Goal: Task Accomplishment & Management: Manage account settings

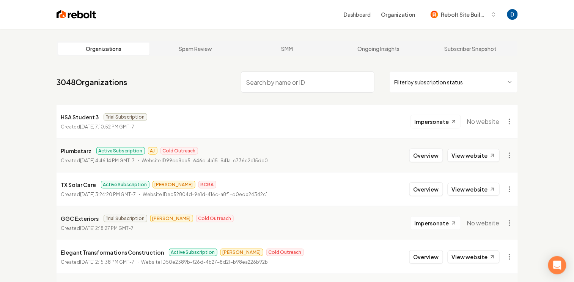
click at [298, 83] on input "search" at bounding box center [308, 81] width 134 height 21
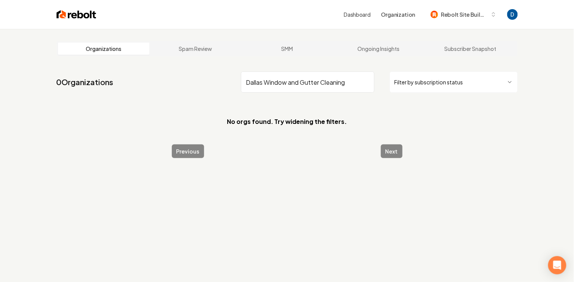
click at [265, 82] on input "Dallas Window and Gutter Cleaning" at bounding box center [308, 81] width 134 height 21
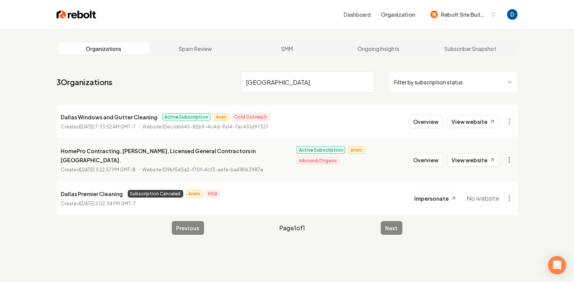
type input "Dallas"
click at [135, 115] on p "Dallas Windows and Gutter Cleaning" at bounding box center [109, 116] width 97 height 9
copy p "Dallas Windows and Gutter Cleaning"
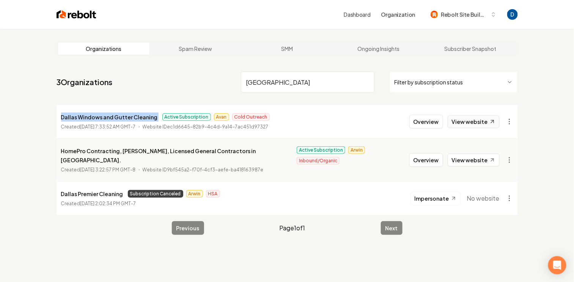
click at [483, 124] on link "View website" at bounding box center [474, 121] width 52 height 13
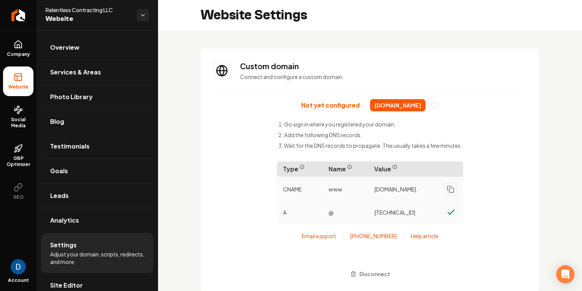
scroll to position [68, 0]
click at [22, 190] on icon at bounding box center [18, 187] width 9 height 9
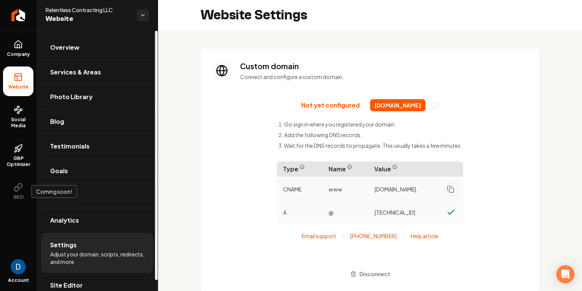
scroll to position [2, 0]
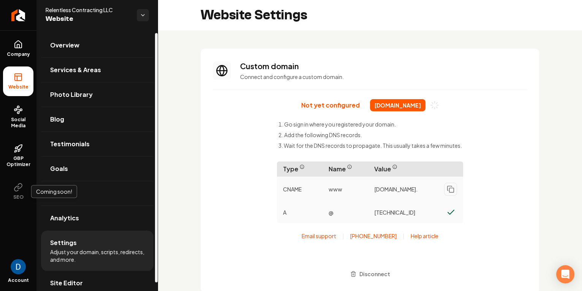
click at [37, 44] on ul "Overview Services & Areas Photo Library Blog Testimonials Goals Leads Analytics…" at bounding box center [96, 164] width 121 height 272
click at [24, 47] on link "Company" at bounding box center [18, 49] width 30 height 30
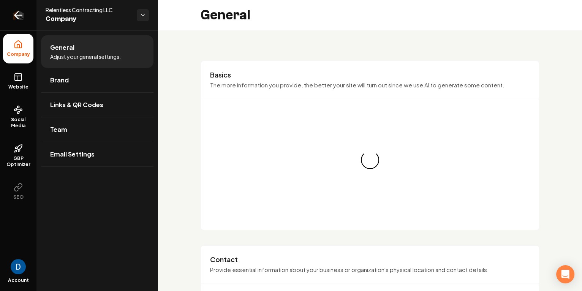
click at [27, 16] on link "Return to dashboard" at bounding box center [18, 15] width 36 height 30
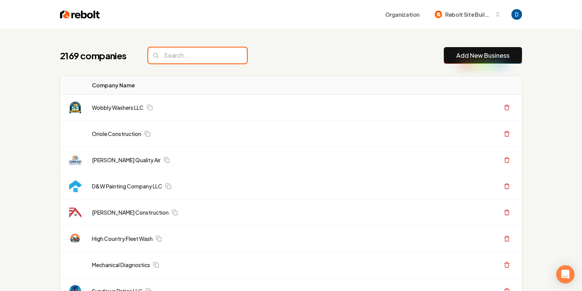
click at [205, 50] on input "search" at bounding box center [197, 55] width 99 height 16
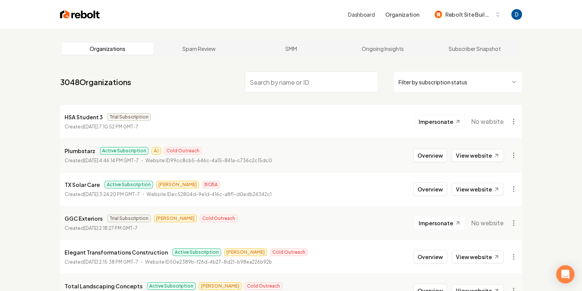
click at [267, 82] on input "search" at bounding box center [312, 81] width 134 height 21
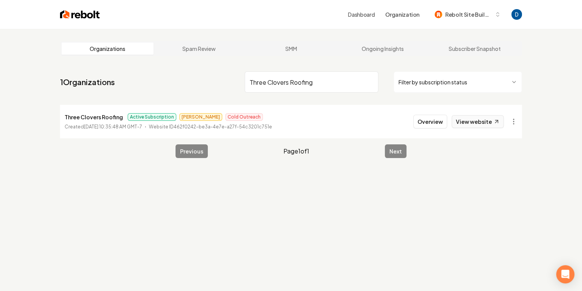
type input "Three Clovers Roofing"
click at [470, 122] on link "View website" at bounding box center [477, 121] width 52 height 13
click at [439, 118] on button "Overview" at bounding box center [430, 122] width 34 height 14
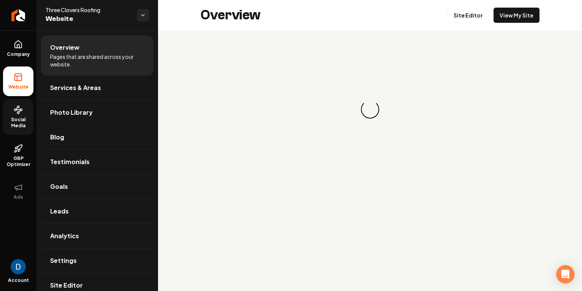
click at [17, 120] on span "Social Media" at bounding box center [18, 123] width 30 height 12
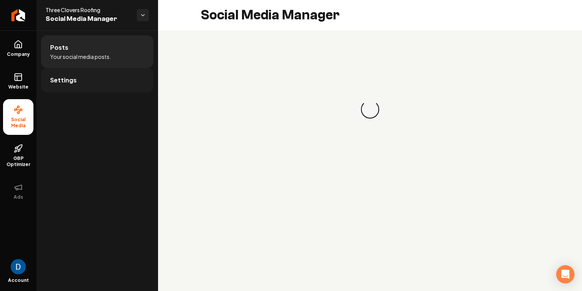
click at [64, 80] on span "Settings" at bounding box center [63, 80] width 27 height 9
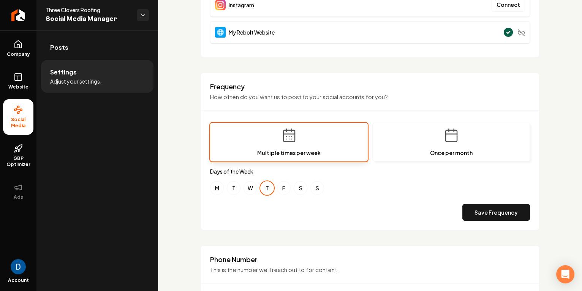
scroll to position [207, 0]
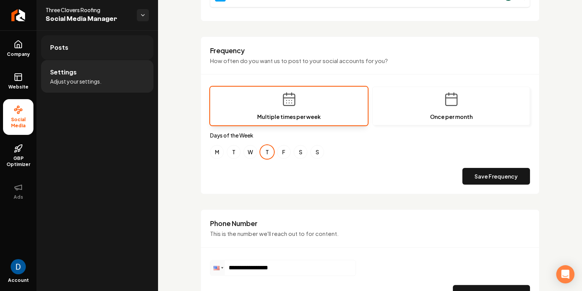
click at [80, 48] on link "Posts" at bounding box center [97, 47] width 112 height 24
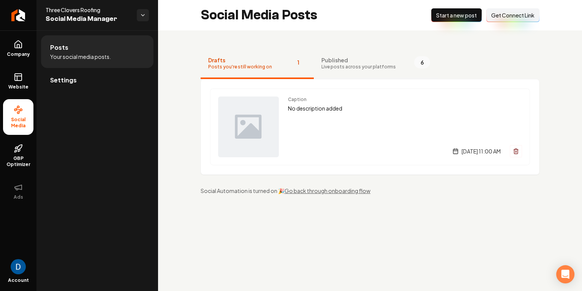
click at [380, 74] on button "Published Live posts across your platforms 6" at bounding box center [376, 64] width 124 height 30
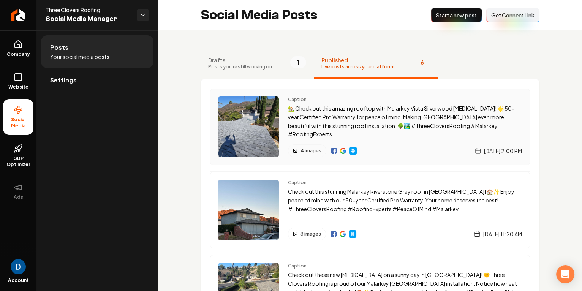
click at [372, 126] on p "🏡 Check out this amazing rooftop with Malarkey Vista Silverwood shingles! 🌟 50-…" at bounding box center [405, 121] width 234 height 35
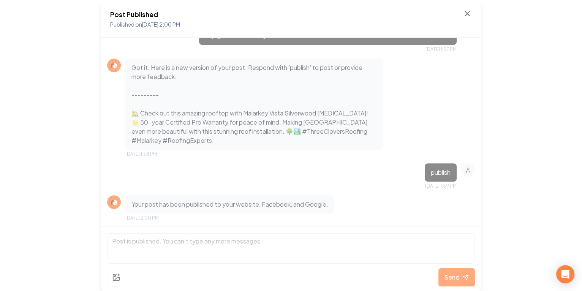
scroll to position [453, 0]
click at [466, 12] on icon at bounding box center [466, 13] width 9 height 9
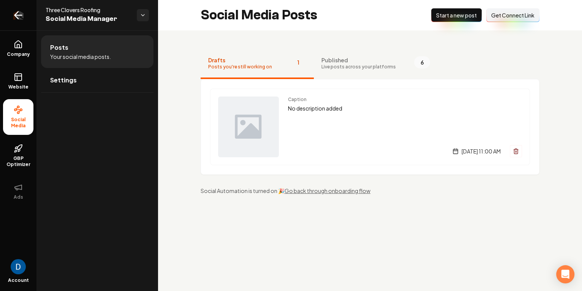
click at [19, 13] on icon "Return to dashboard" at bounding box center [18, 15] width 12 height 12
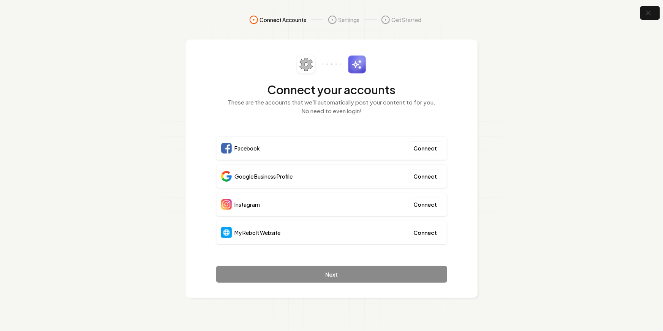
click at [164, 138] on section "Connect Accounts Settings Get Started Connect your accounts These are the accou…" at bounding box center [331, 165] width 663 height 331
click at [251, 232] on span "My Rebolt Website" at bounding box center [258, 233] width 46 height 8
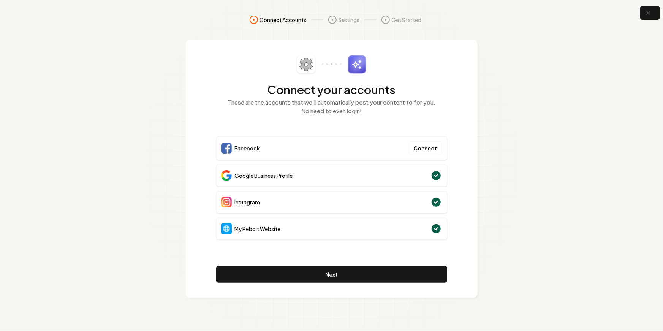
click at [334, 228] on div "My Rebolt Website" at bounding box center [331, 229] width 231 height 22
click at [271, 173] on span "Google Business Profile" at bounding box center [264, 176] width 58 height 8
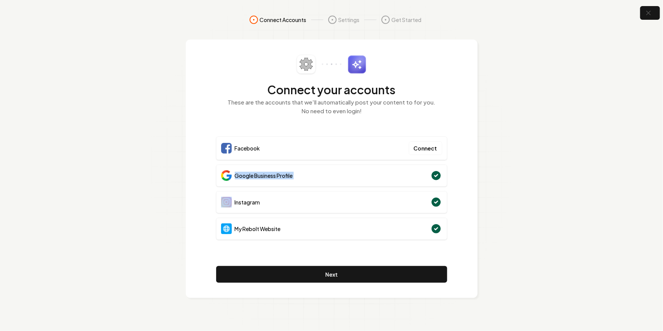
click at [271, 173] on span "Google Business Profile" at bounding box center [264, 176] width 58 height 8
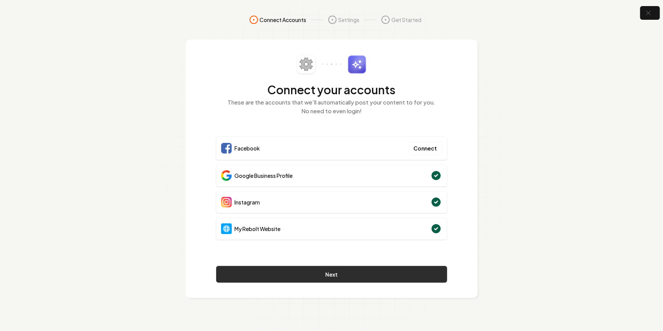
click at [332, 272] on button "Next" at bounding box center [331, 274] width 231 height 17
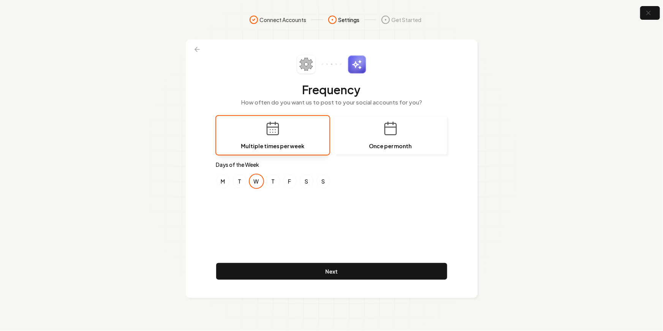
click at [197, 60] on div "Frequency How often do you want us to post to your social accounts for you? Mul…" at bounding box center [332, 168] width 292 height 258
click at [197, 48] on icon at bounding box center [197, 50] width 8 height 8
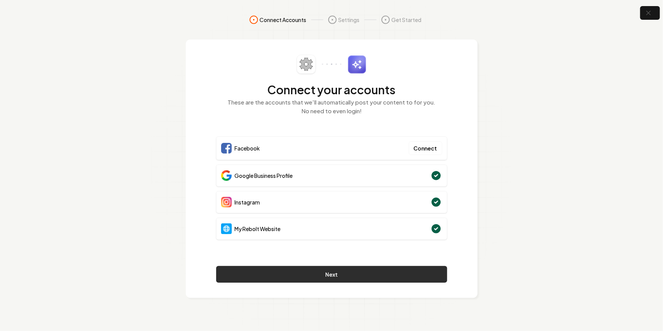
click at [304, 273] on button "Next" at bounding box center [331, 274] width 231 height 17
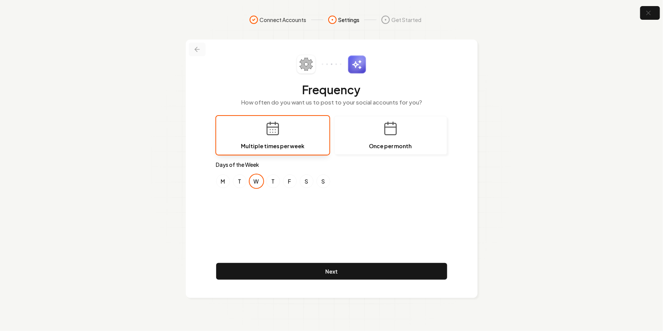
click at [193, 48] on icon at bounding box center [197, 50] width 8 height 8
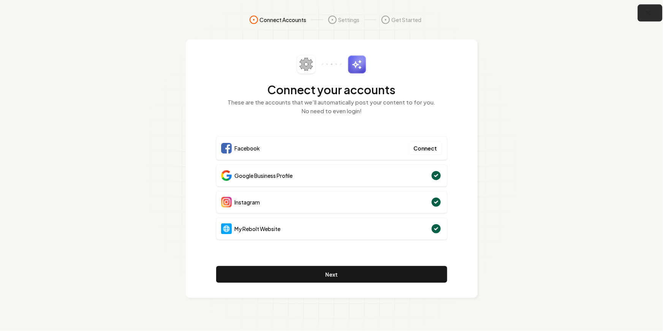
click at [652, 16] on icon "button" at bounding box center [647, 12] width 9 height 9
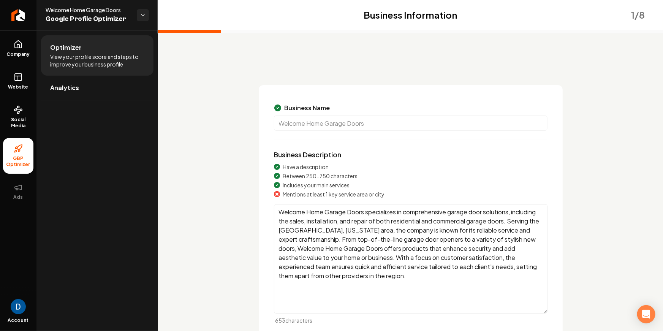
scroll to position [82, 0]
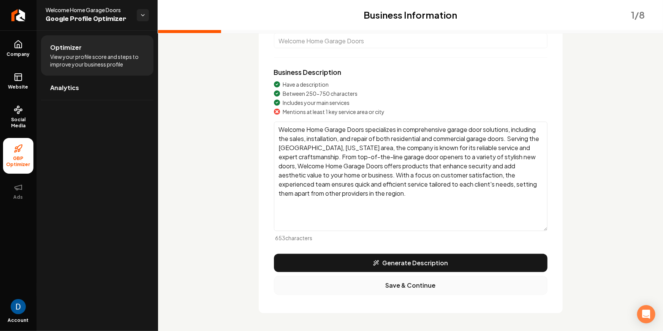
click at [404, 289] on button "Save & Continue" at bounding box center [410, 285] width 273 height 19
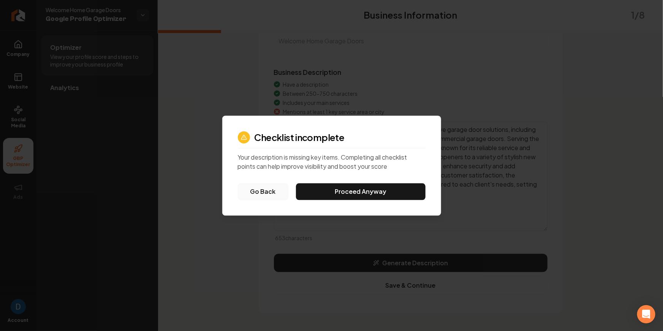
click at [274, 191] on button "Go Back" at bounding box center [263, 191] width 50 height 17
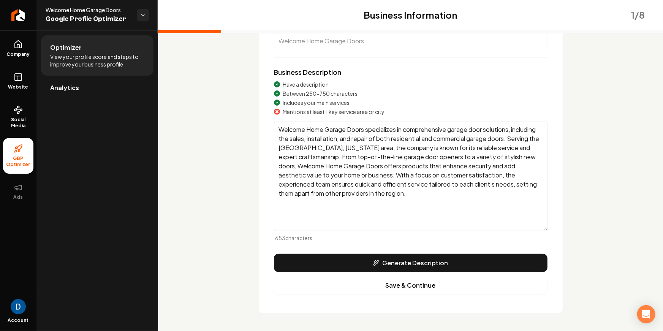
click at [333, 149] on textarea "Welcome Home Garage Doors specializes in comprehensive garage door solutions, i…" at bounding box center [410, 175] width 273 height 109
click at [392, 284] on button "Save & Continue" at bounding box center [410, 285] width 273 height 19
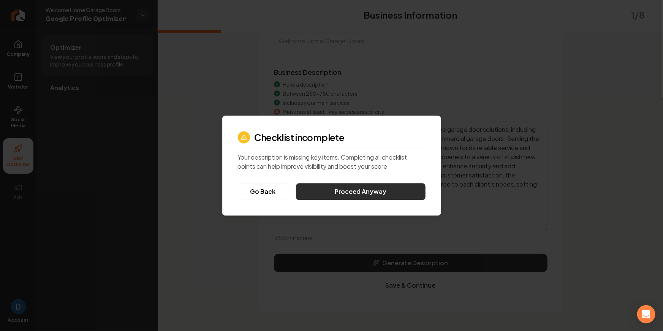
click at [386, 192] on button "Proceed Anyway" at bounding box center [360, 191] width 129 height 17
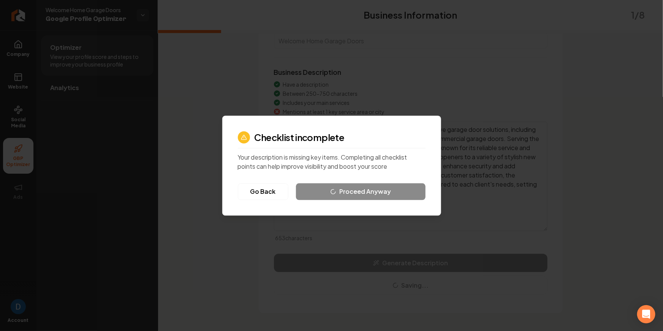
scroll to position [19, 0]
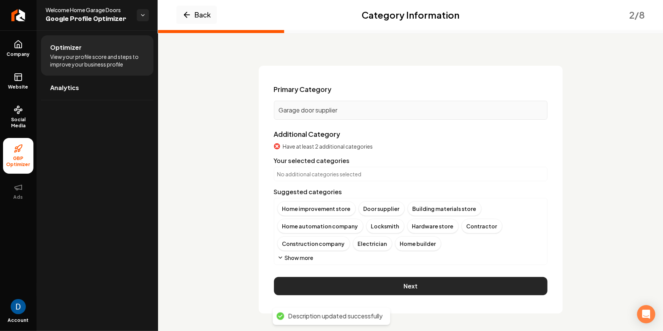
click at [380, 285] on button "Next" at bounding box center [410, 286] width 273 height 18
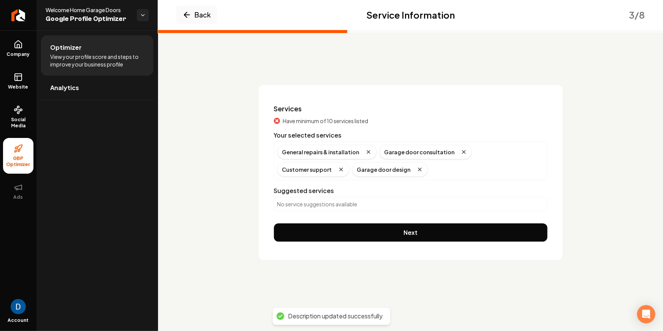
scroll to position [0, 0]
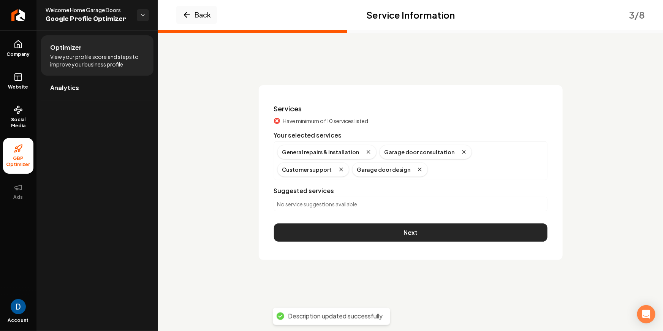
click at [392, 226] on button "Next" at bounding box center [410, 232] width 273 height 18
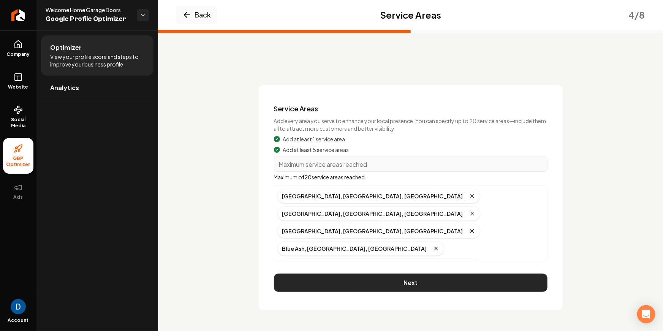
click at [375, 279] on button "Next" at bounding box center [410, 282] width 273 height 18
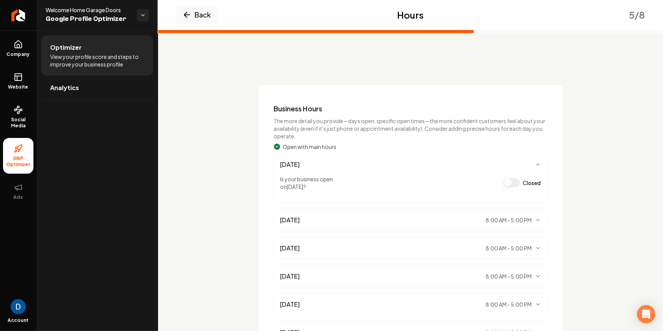
scroll to position [107, 0]
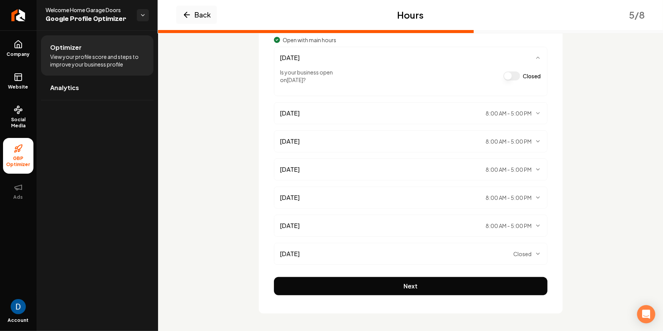
click at [373, 282] on button "Next" at bounding box center [410, 286] width 273 height 18
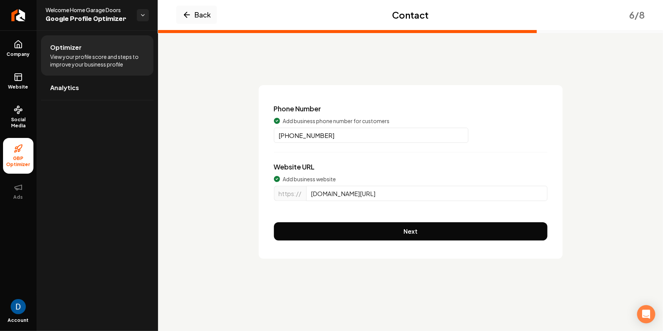
scroll to position [0, 0]
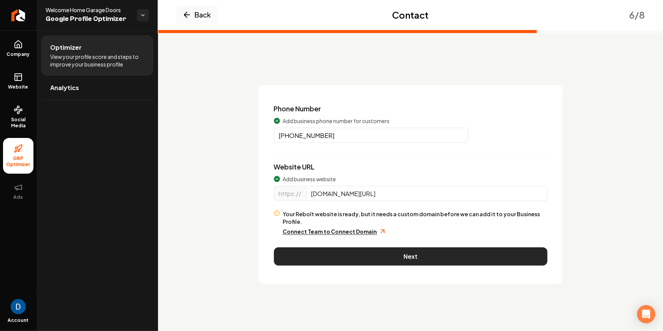
click at [378, 248] on button "Next" at bounding box center [410, 256] width 273 height 18
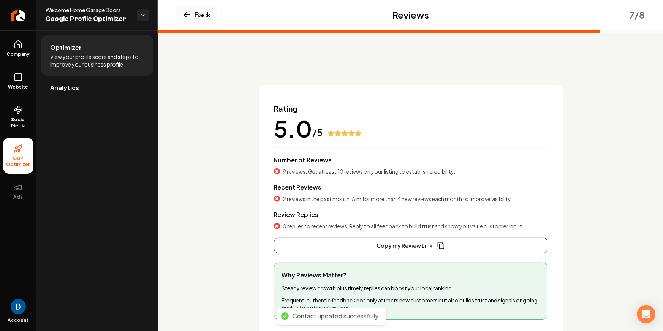
scroll to position [55, 0]
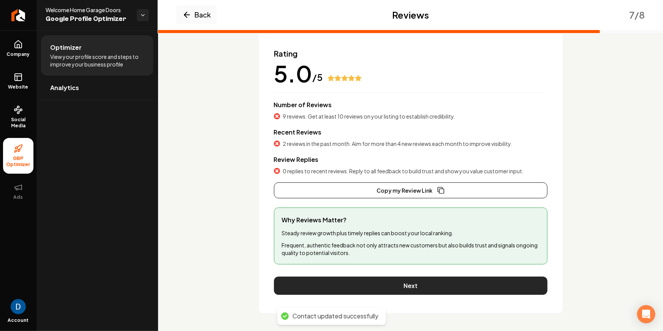
click at [365, 288] on button "Next" at bounding box center [410, 285] width 273 height 18
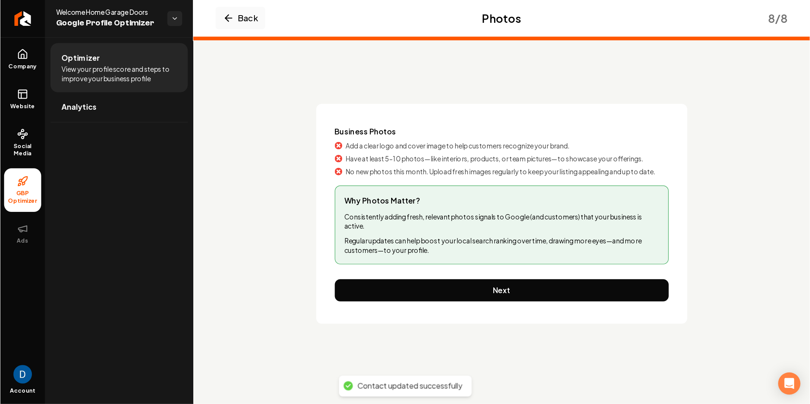
scroll to position [0, 0]
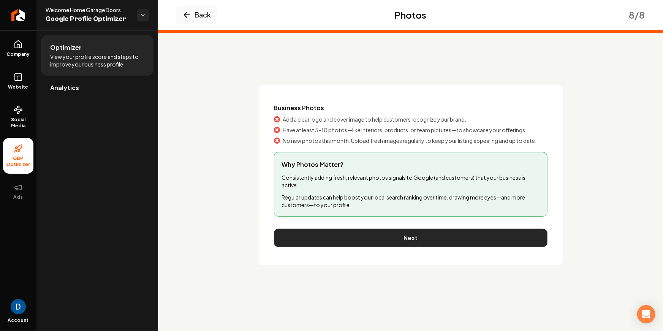
click at [356, 235] on button "Next" at bounding box center [410, 238] width 273 height 18
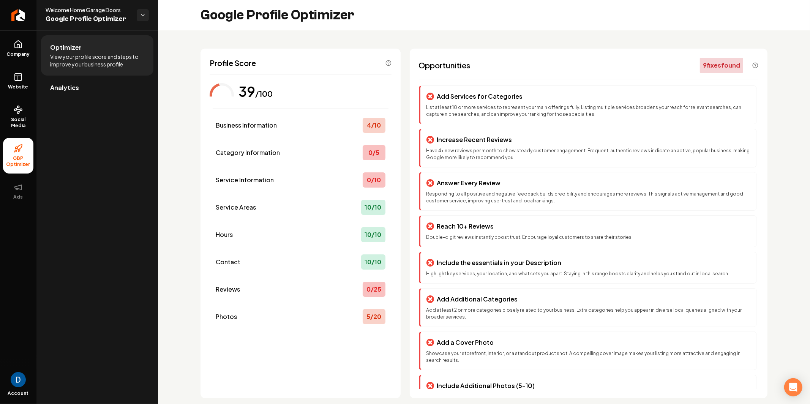
click at [242, 85] on div "39" at bounding box center [246, 91] width 17 height 15
click at [267, 31] on div "Profile Score 39 /100 Business Information 4 / 10 Category Information 0 / 5 Se…" at bounding box center [484, 223] width 652 height 386
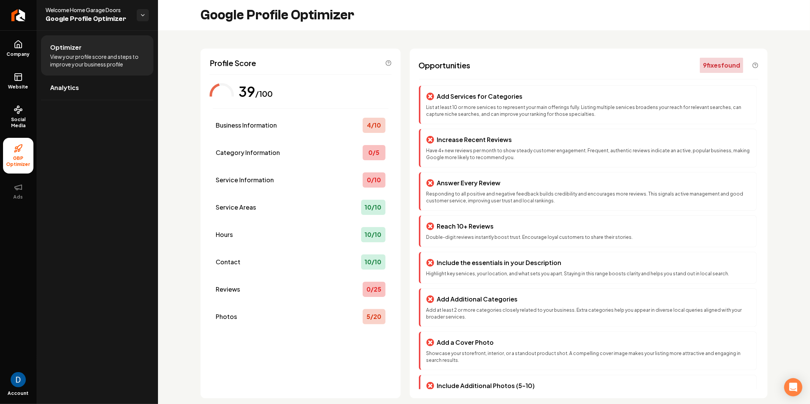
click at [267, 14] on h2 "Google Profile Optimizer" at bounding box center [277, 15] width 154 height 15
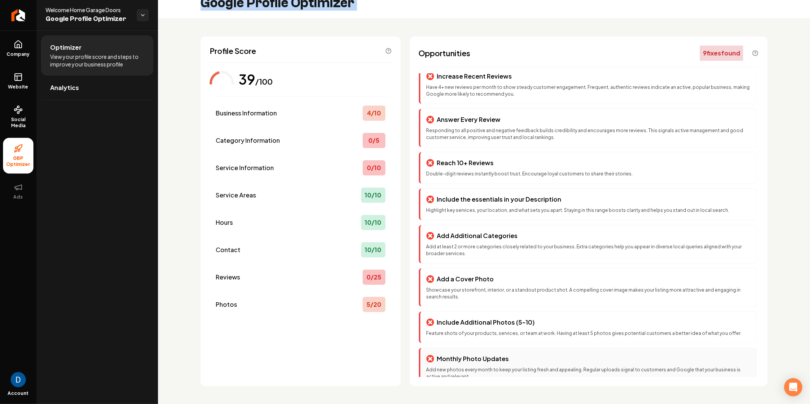
scroll to position [57, 0]
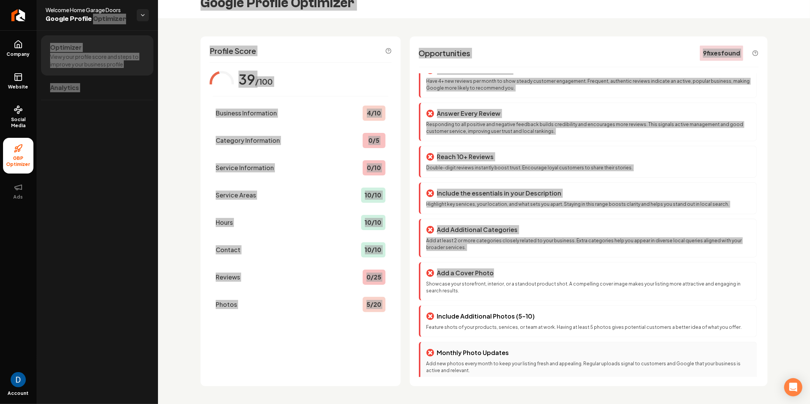
drag, startPoint x: 90, startPoint y: 17, endPoint x: 540, endPoint y: 351, distance: 559.6
click at [540, 330] on div "Company Website Social Media GBP Optimizer Ads Account Welcome Home Garage Door…" at bounding box center [405, 202] width 810 height 404
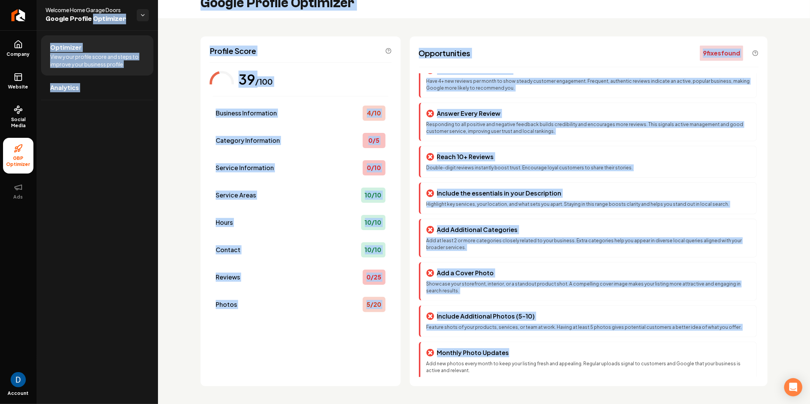
click at [164, 147] on div "Profile Score 39 /100 Business Information 4 / 10 Category Information 0 / 5 Se…" at bounding box center [484, 211] width 652 height 386
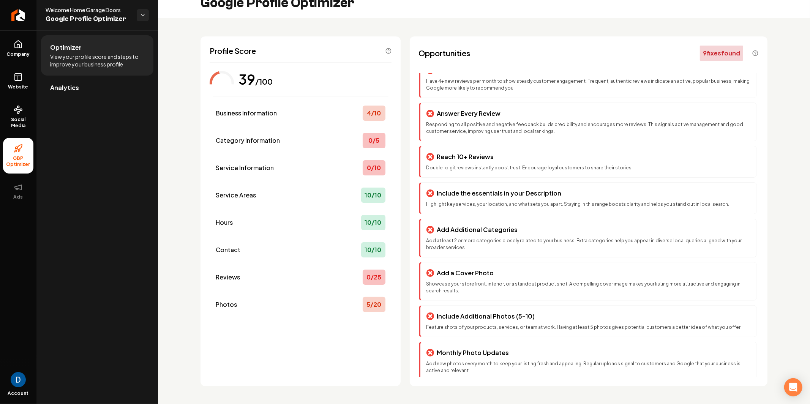
click at [164, 147] on div "Profile Score 39 /100 Business Information 4 / 10 Category Information 0 / 5 Se…" at bounding box center [484, 211] width 652 height 386
click at [27, 50] on link "Company" at bounding box center [18, 49] width 30 height 30
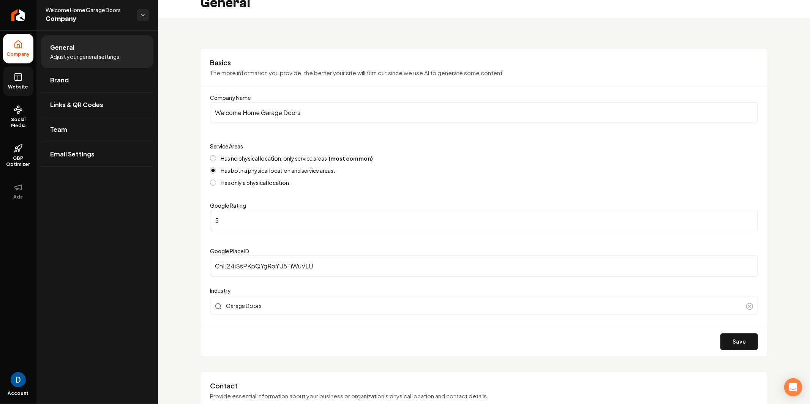
click at [7, 89] on span "Website" at bounding box center [18, 87] width 26 height 6
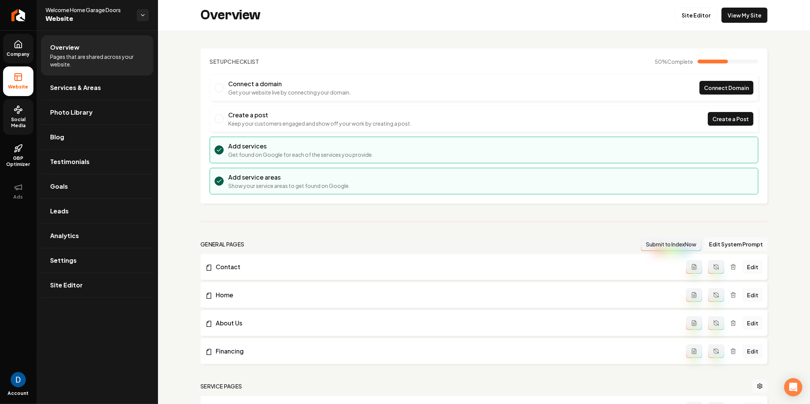
click at [22, 114] on link "Social Media" at bounding box center [18, 117] width 30 height 36
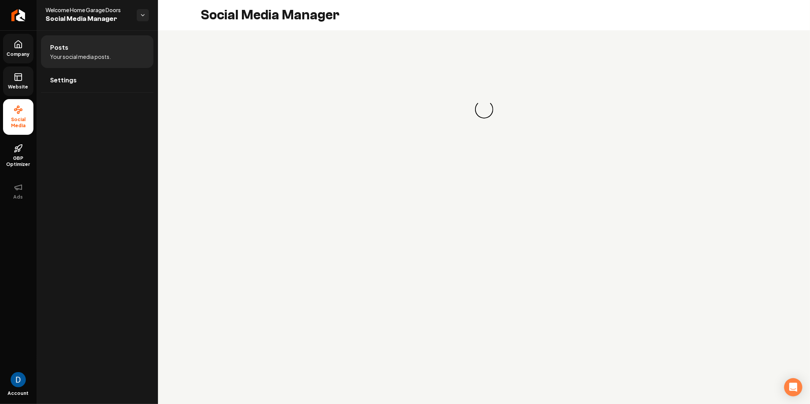
click at [20, 80] on icon at bounding box center [18, 77] width 9 height 9
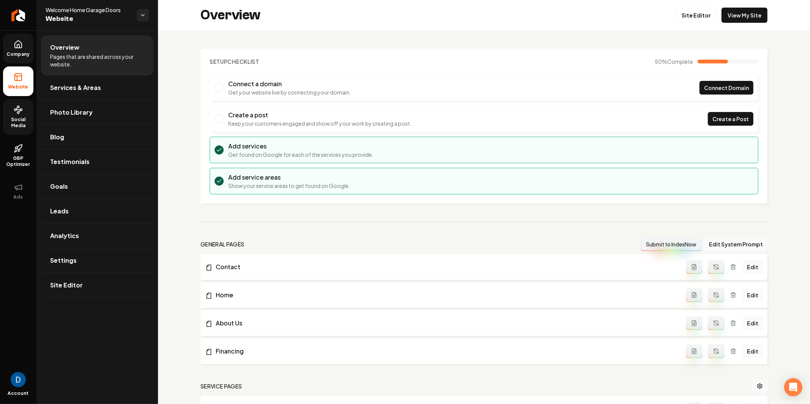
click at [9, 42] on link "Company" at bounding box center [18, 49] width 30 height 30
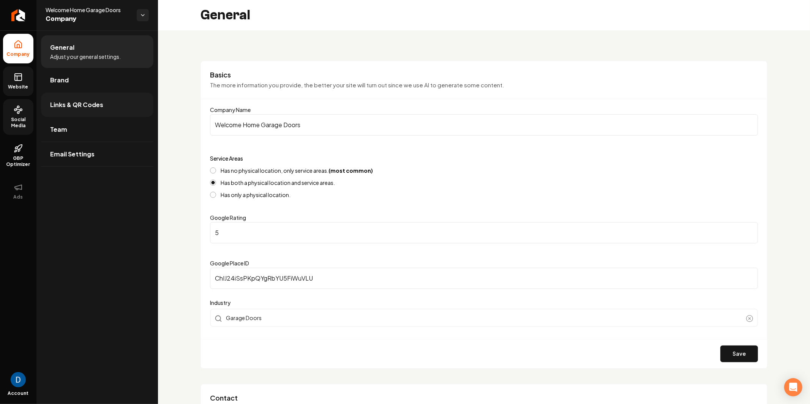
click at [103, 112] on link "Links & QR Codes" at bounding box center [97, 105] width 112 height 24
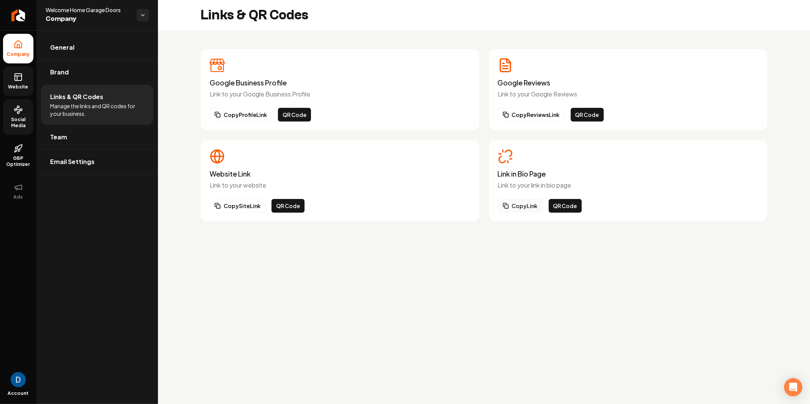
click at [527, 202] on button "Copy Link" at bounding box center [520, 206] width 45 height 14
click at [88, 41] on link "General" at bounding box center [97, 47] width 112 height 24
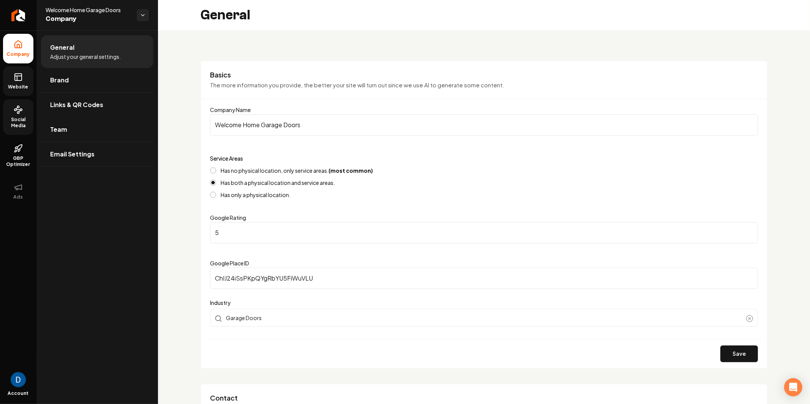
click at [15, 77] on rect at bounding box center [18, 77] width 7 height 7
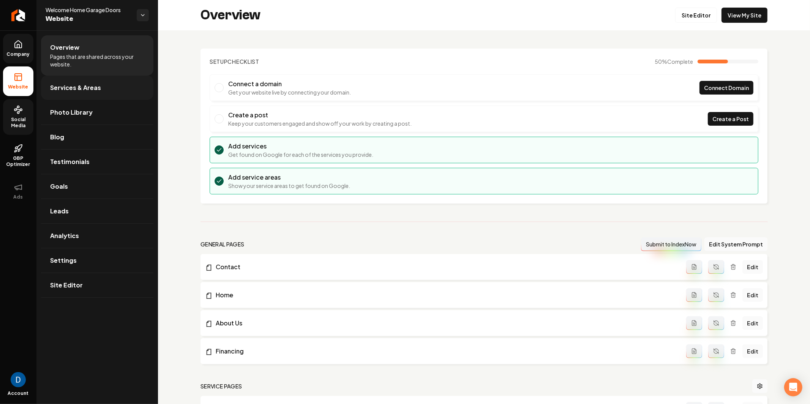
click at [75, 85] on span "Services & Areas" at bounding box center [75, 87] width 51 height 9
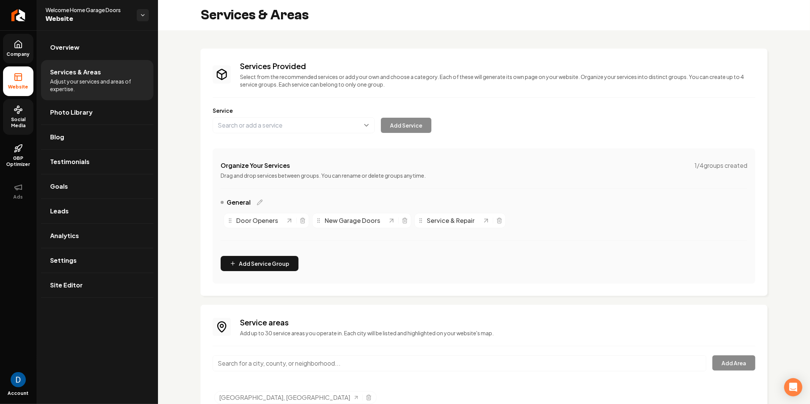
scroll to position [32, 0]
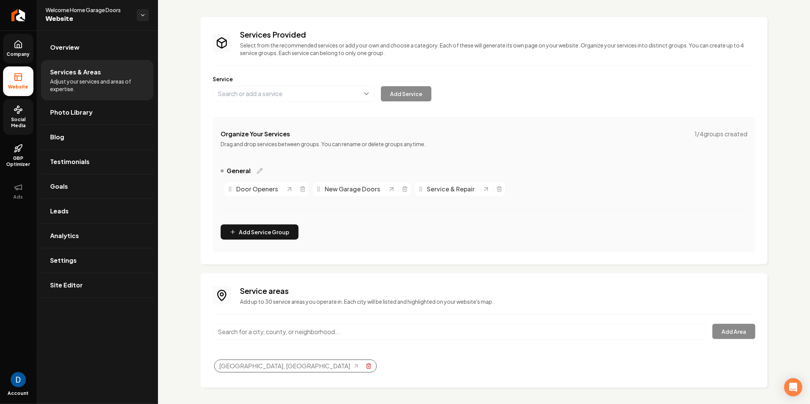
click at [366, 330] on icon "Selected tags" at bounding box center [369, 366] width 6 height 6
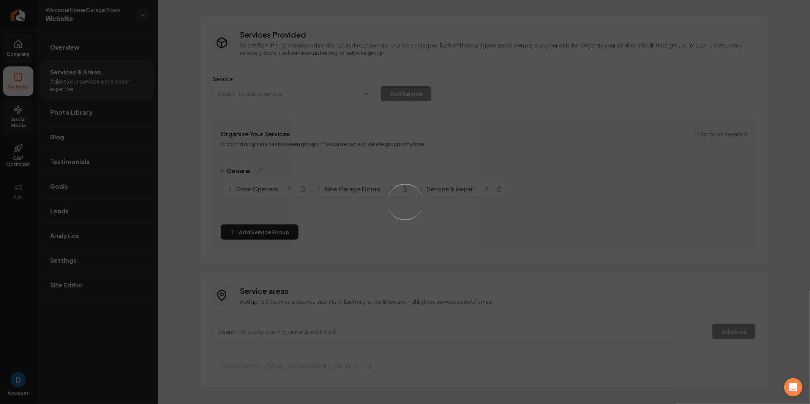
scroll to position [16, 0]
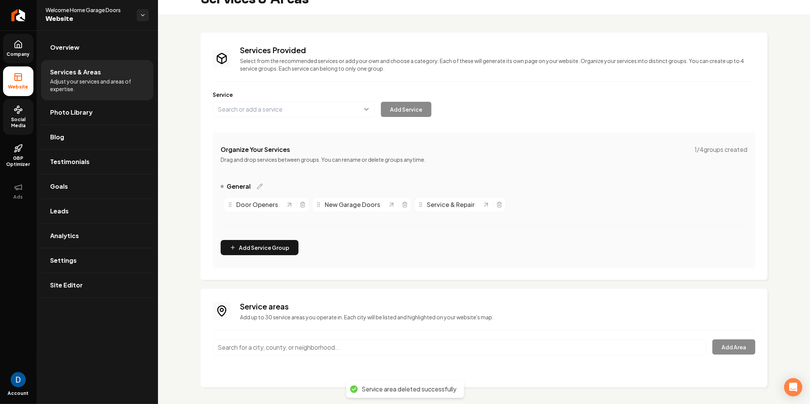
click at [250, 330] on input "Main content area" at bounding box center [460, 347] width 494 height 16
type input "Cincinnati, OH"
click at [662, 330] on button "Add Area" at bounding box center [733, 346] width 43 height 15
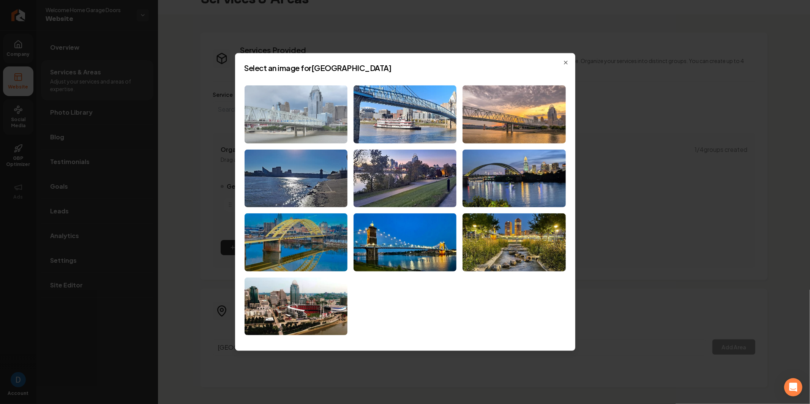
click at [287, 102] on img at bounding box center [296, 114] width 103 height 58
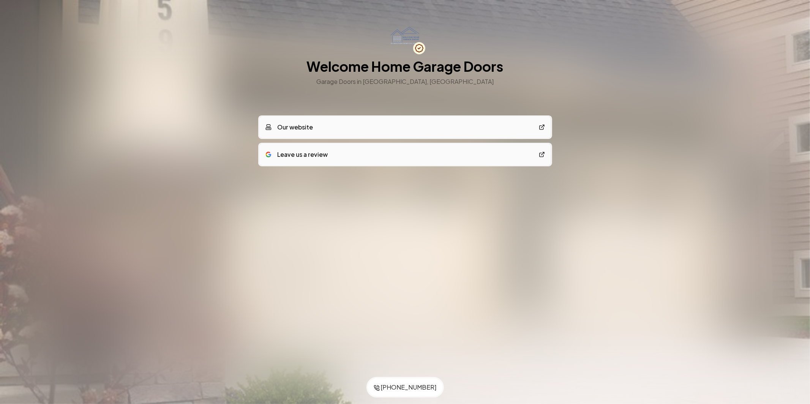
click at [388, 64] on h1 "Welcome Home Garage Doors" at bounding box center [405, 66] width 197 height 15
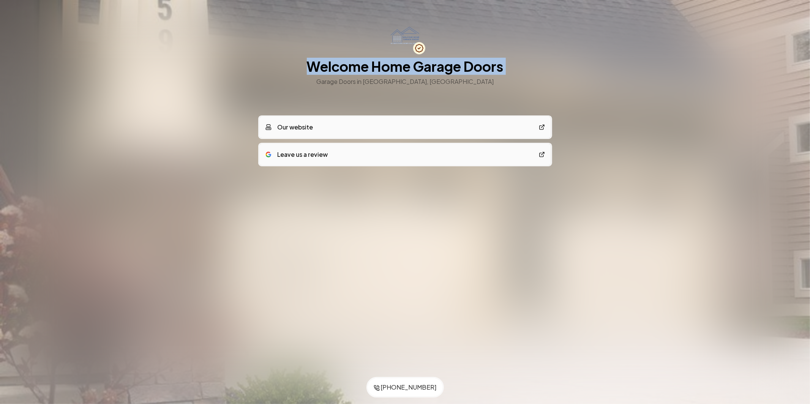
click at [388, 64] on h1 "Welcome Home Garage Doors" at bounding box center [405, 66] width 197 height 15
click at [334, 164] on link "Leave us a review" at bounding box center [405, 153] width 292 height 21
click at [336, 134] on link "Our website" at bounding box center [405, 126] width 292 height 21
